Goal: Navigation & Orientation: Find specific page/section

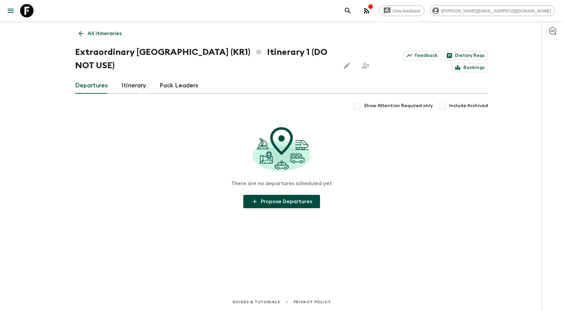
click at [128, 78] on link "Itinerary" at bounding box center [133, 86] width 25 height 16
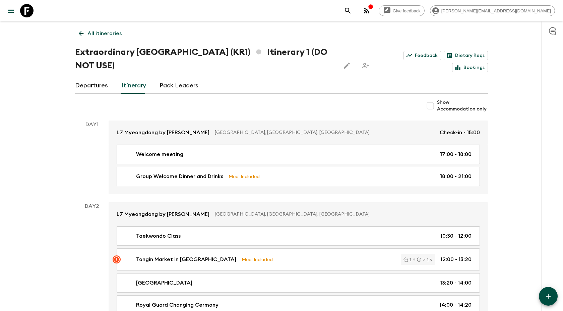
click at [98, 34] on p "All itineraries" at bounding box center [104, 33] width 34 height 8
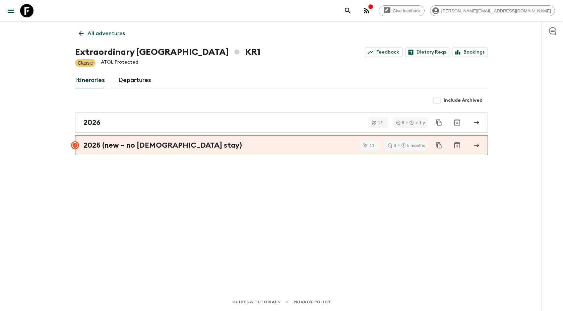
click at [132, 82] on link "Departures" at bounding box center [134, 80] width 33 height 16
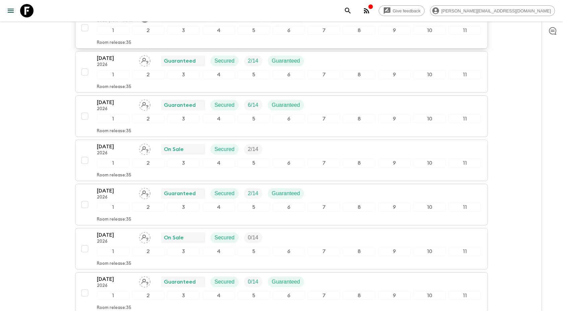
scroll to position [1500, 0]
